Goal: Information Seeking & Learning: Learn about a topic

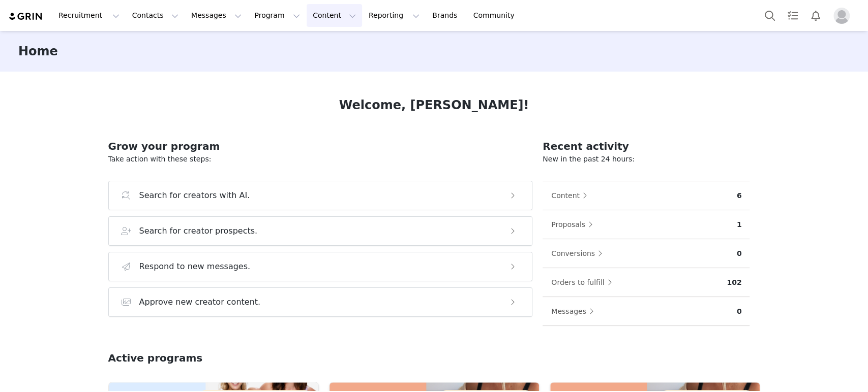
click at [306, 19] on button "Content Content" at bounding box center [333, 15] width 55 height 23
click at [304, 43] on p "Creator Content" at bounding box center [311, 45] width 57 height 11
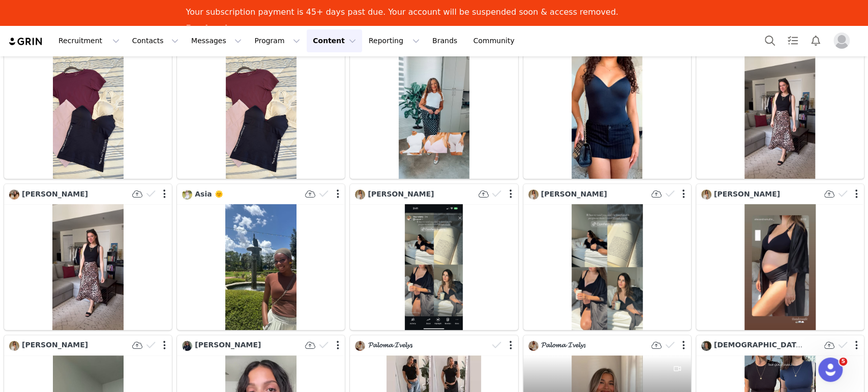
scroll to position [8244, 0]
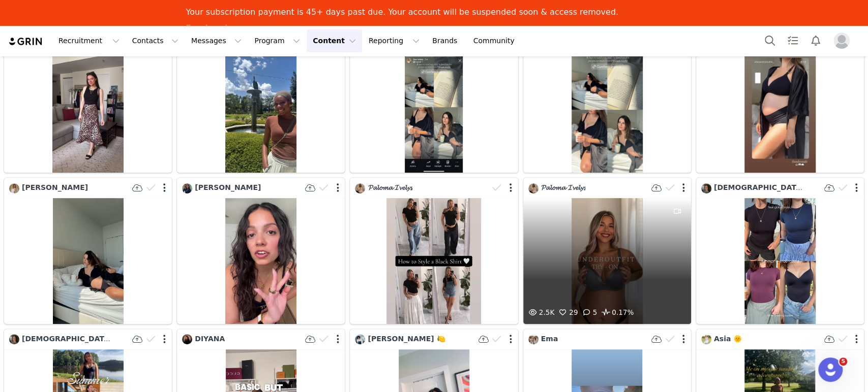
click at [598, 198] on div "2.5K 29 5 0.17%" at bounding box center [607, 261] width 168 height 126
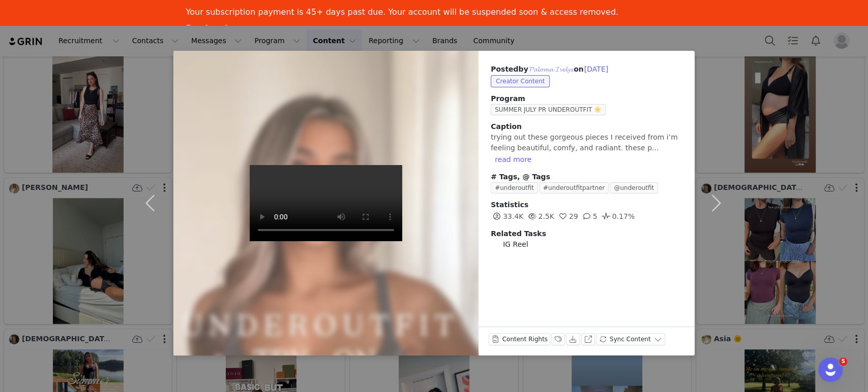
click at [551, 65] on button "𝓟𝓪𝓵𝓸𝓶𝓪 𝓘𝓿𝓮𝓵𝔂𝓼" at bounding box center [550, 69] width 45 height 12
type input "𝓟𝓪𝓵𝓸𝓶𝓪 𝓘𝓿𝓮𝓵𝔂𝓼"
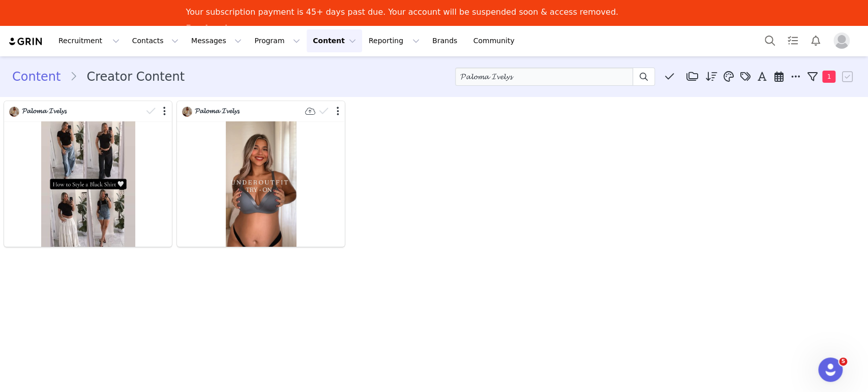
scroll to position [0, 0]
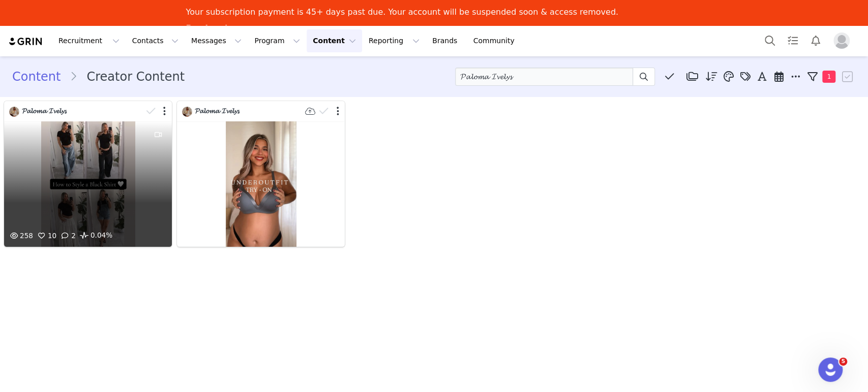
click at [117, 150] on div "258 10 2 0.04%" at bounding box center [88, 184] width 168 height 126
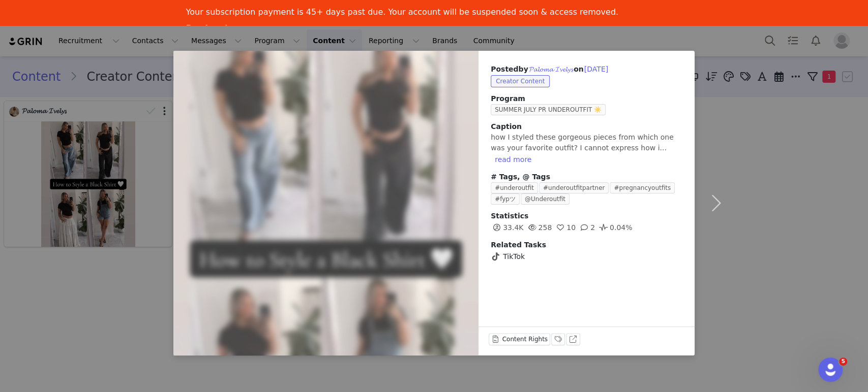
drag, startPoint x: 837, startPoint y: 273, endPoint x: 830, endPoint y: 270, distance: 7.1
click at [837, 272] on div "Posted by 𝓟𝓪𝓵𝓸𝓶𝓪 𝓘𝓿𝓮𝓵𝔂𝓼 on [DATE] Creator Content Program SUMMER JULY PR UNDERO…" at bounding box center [434, 196] width 868 height 392
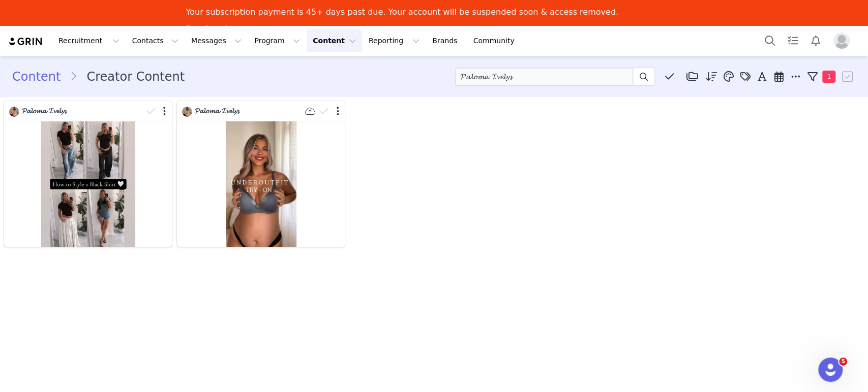
click at [309, 44] on button "Content Content" at bounding box center [333, 40] width 55 height 23
click at [300, 90] on p "Media Library" at bounding box center [307, 89] width 48 height 11
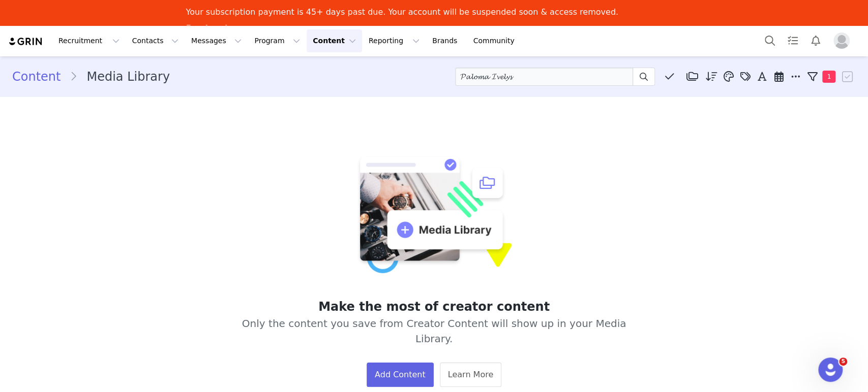
click at [306, 44] on button "Content Content" at bounding box center [333, 40] width 55 height 23
click at [305, 71] on p "Creator Content" at bounding box center [311, 70] width 57 height 11
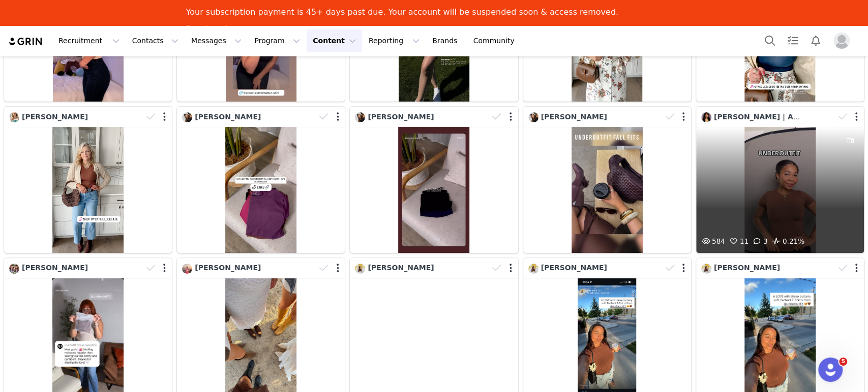
scroll to position [155, 0]
